Goal: Transaction & Acquisition: Purchase product/service

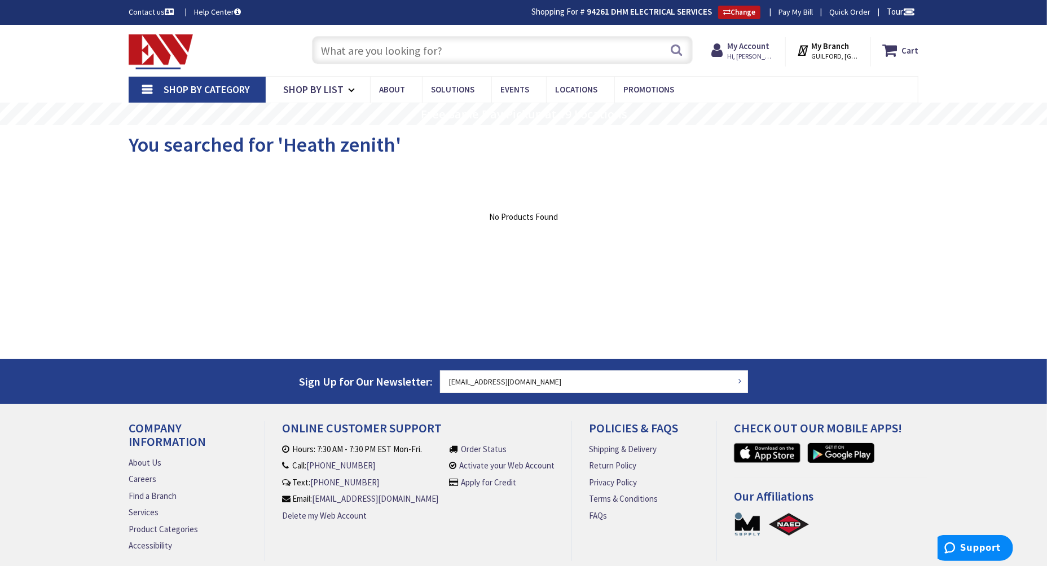
click at [160, 61] on img at bounding box center [161, 51] width 64 height 35
